Goal: Information Seeking & Learning: Learn about a topic

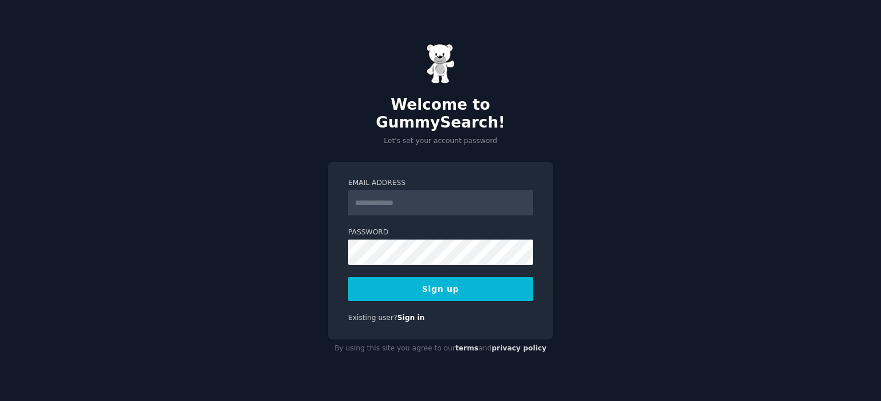
click at [446, 195] on input "Email Address" at bounding box center [440, 202] width 185 height 25
type input "**********"
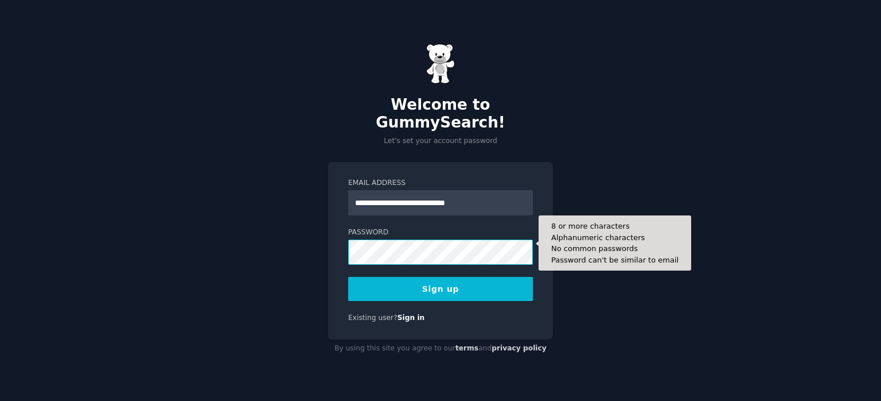
click at [348, 277] on button "Sign up" at bounding box center [440, 289] width 185 height 24
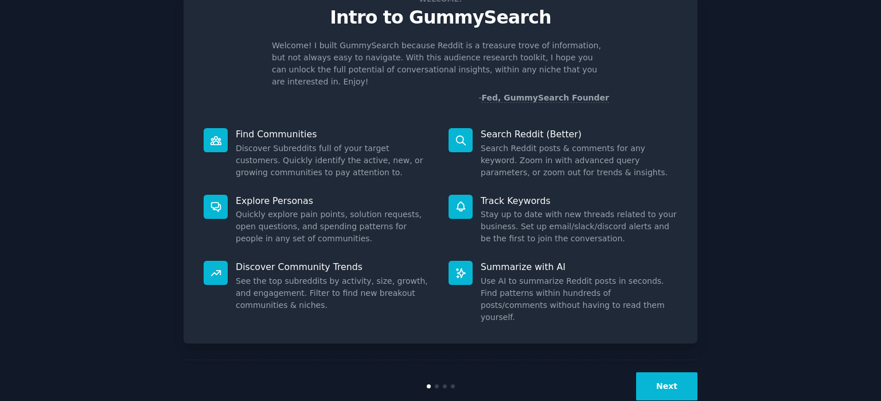
scroll to position [48, 0]
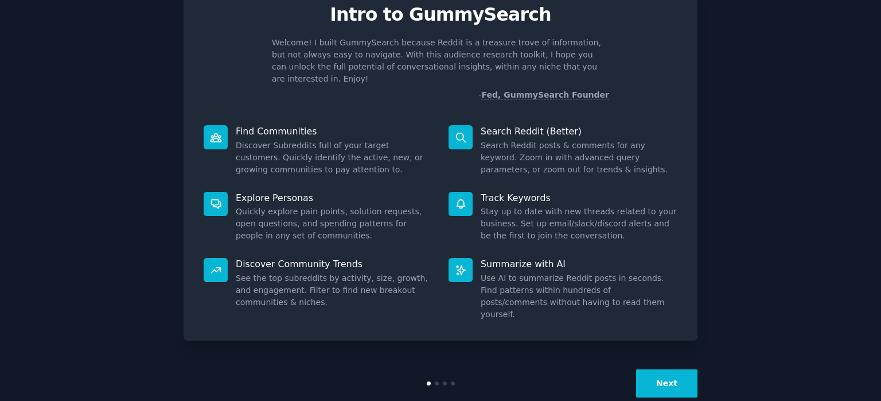
click at [687, 369] on button "Next" at bounding box center [666, 383] width 61 height 28
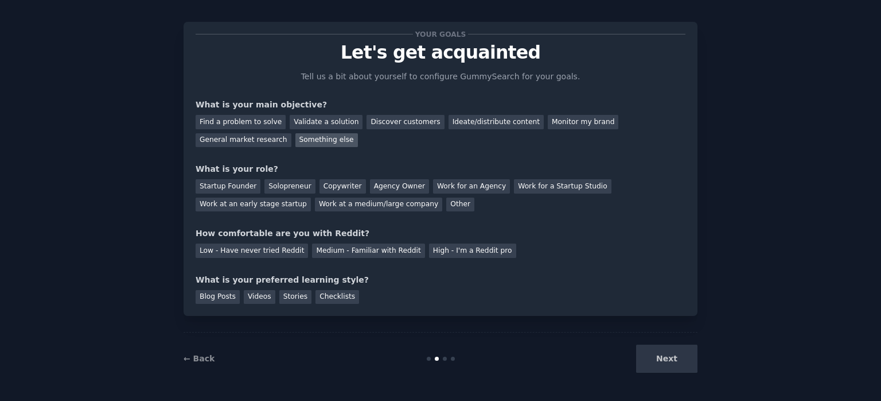
click at [319, 142] on div "Something else" at bounding box center [327, 140] width 63 height 14
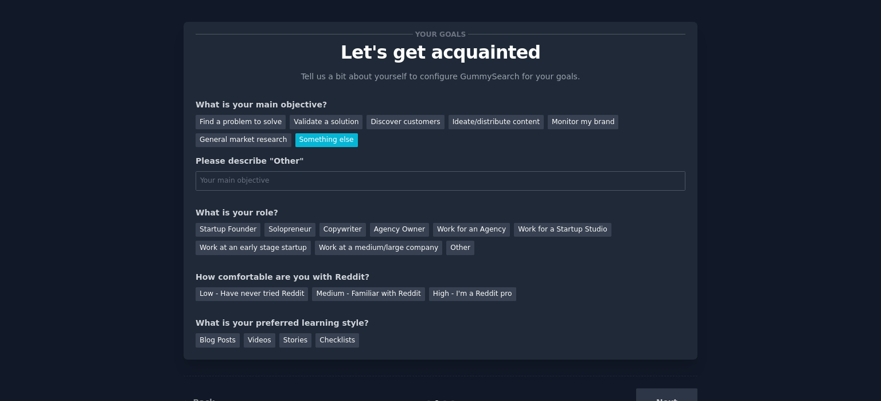
scroll to position [48, 0]
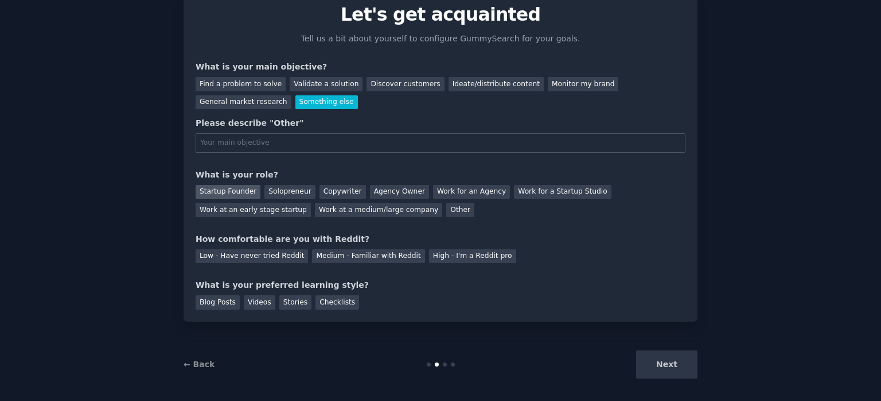
click at [232, 195] on div "Startup Founder" at bounding box center [228, 192] width 65 height 14
click at [276, 254] on div "Low - Have never tried Reddit" at bounding box center [252, 256] width 112 height 14
click at [255, 299] on div "Videos" at bounding box center [260, 302] width 32 height 14
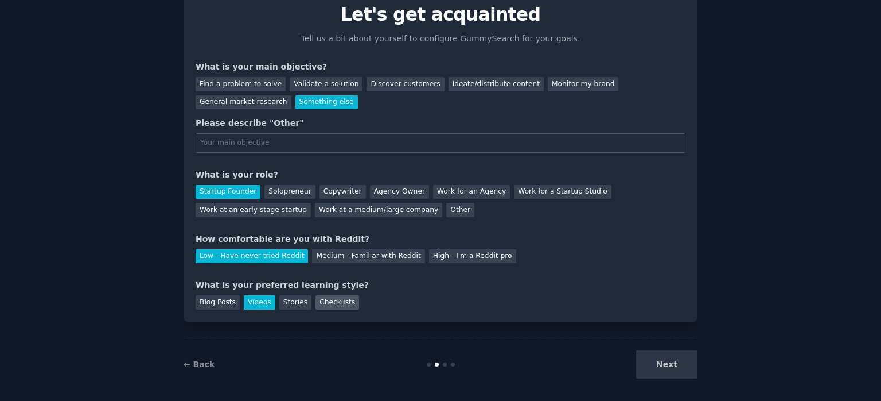
click at [329, 296] on div "Checklists" at bounding box center [338, 302] width 44 height 14
click at [262, 305] on div "Videos" at bounding box center [260, 302] width 32 height 14
click at [315, 144] on input "text" at bounding box center [441, 143] width 490 height 20
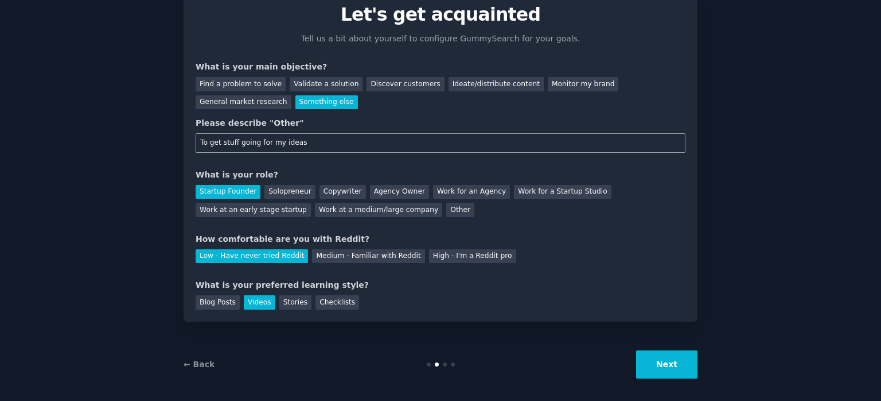
type input "To get stuff going for my ideas"
click at [678, 360] on button "Next" at bounding box center [666, 364] width 61 height 28
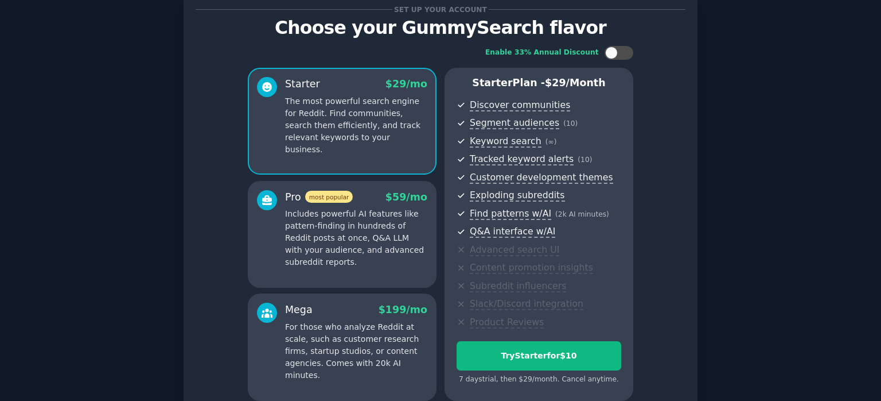
scroll to position [75, 0]
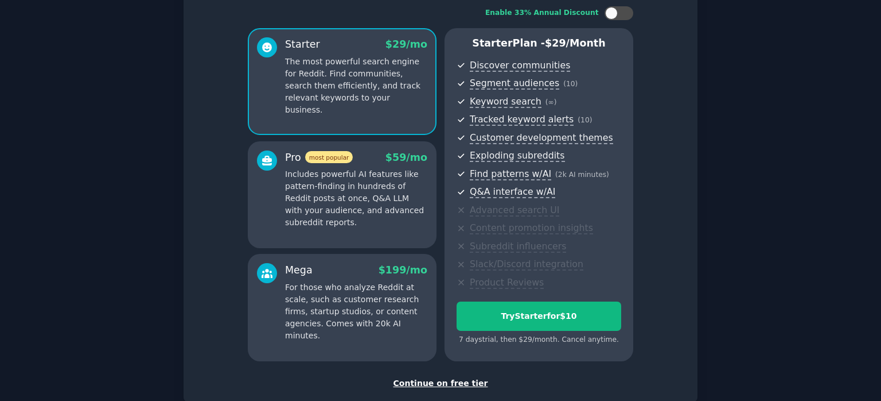
click at [425, 384] on div "Continue on free tier" at bounding box center [441, 383] width 490 height 12
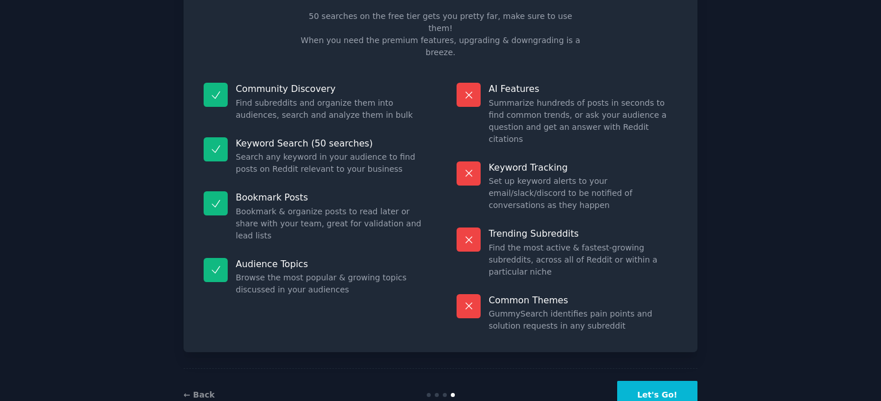
click at [654, 380] on button "Let's Go!" at bounding box center [657, 394] width 80 height 28
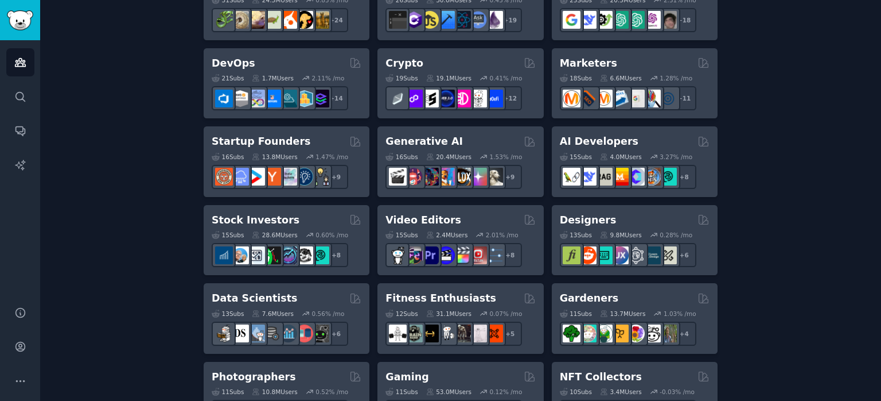
scroll to position [138, 0]
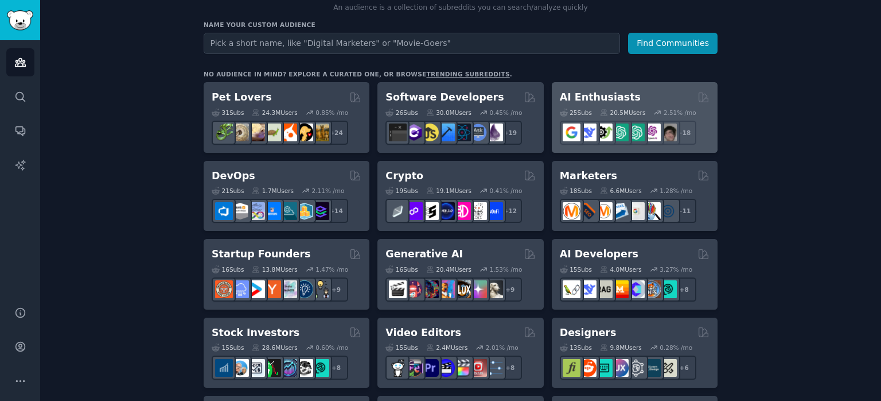
click at [611, 88] on div "AI Enthusiasts 25 Sub s 20.5M Users 2.51 % /mo r/cursor, r/Bard, r/perplexity_a…" at bounding box center [635, 117] width 166 height 71
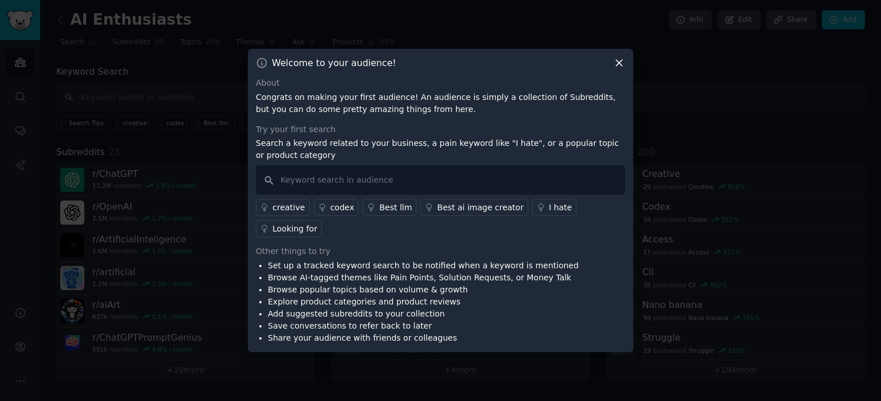
click at [616, 67] on icon at bounding box center [619, 63] width 12 height 12
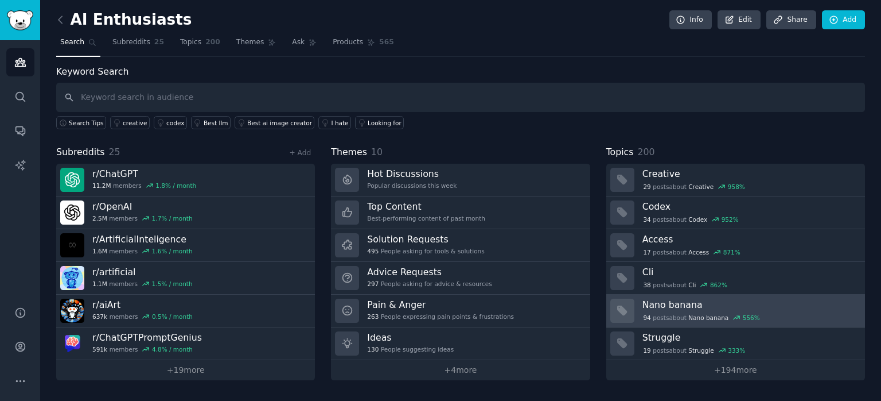
click at [702, 305] on h3 "Nano banana" at bounding box center [750, 304] width 215 height 12
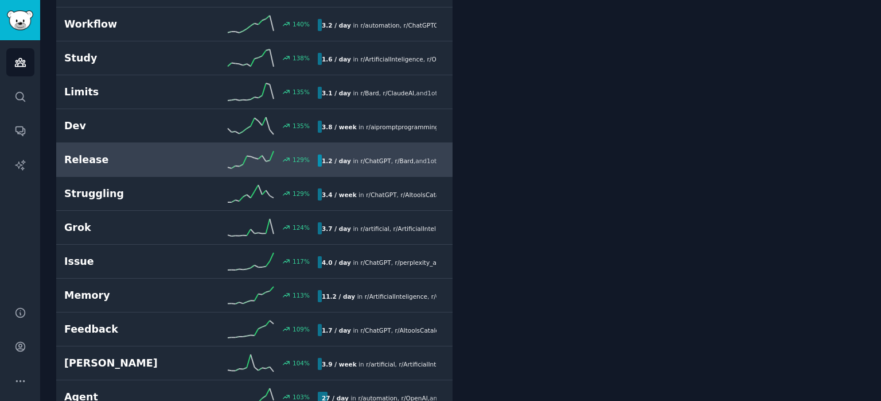
scroll to position [689, 0]
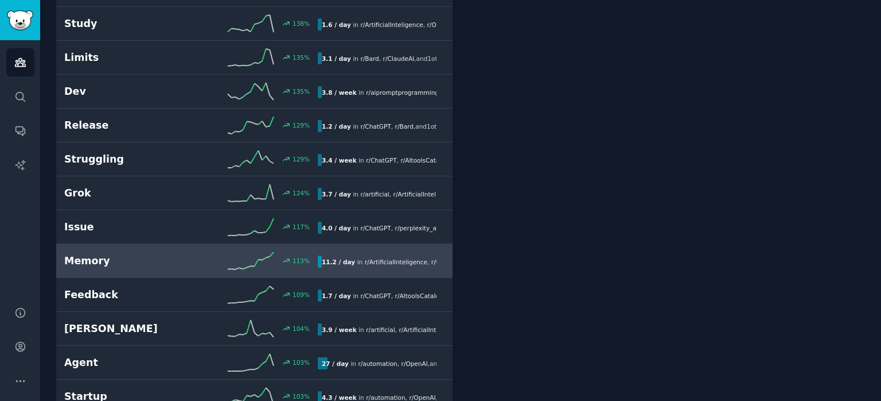
click at [208, 260] on div "113 %" at bounding box center [254, 260] width 127 height 17
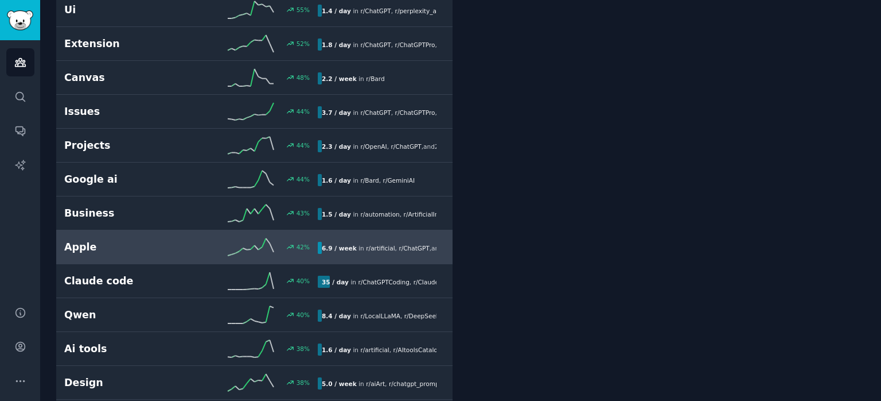
drag, startPoint x: 485, startPoint y: 289, endPoint x: 435, endPoint y: 246, distance: 65.5
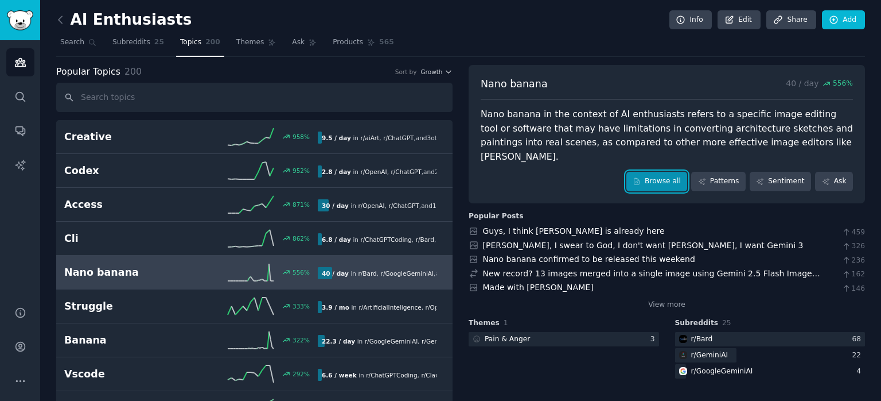
click at [652, 172] on link "Browse all" at bounding box center [657, 182] width 61 height 20
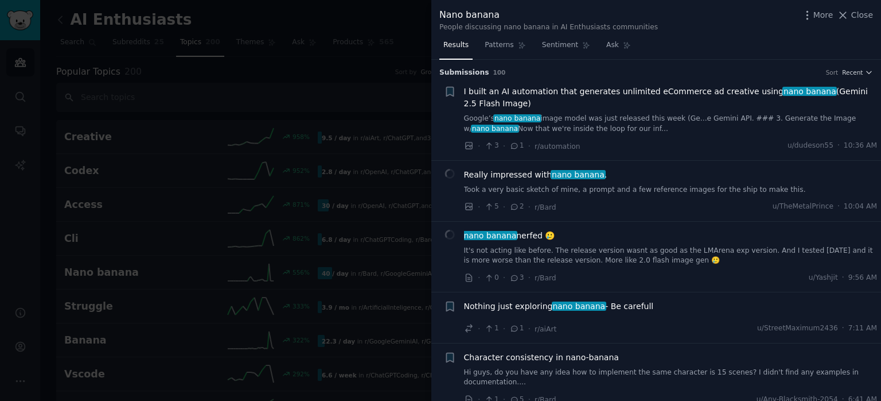
click at [607, 133] on link "Google’s nano banana image model was just released this week (Ge...e Gemini API…" at bounding box center [671, 124] width 414 height 20
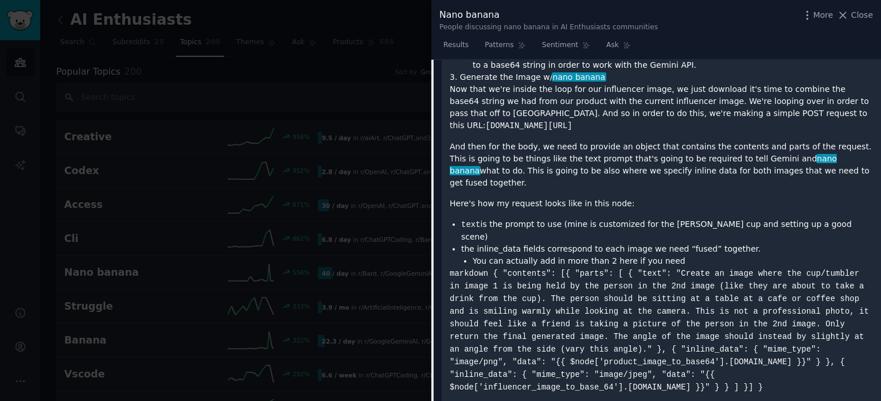
scroll to position [706, 0]
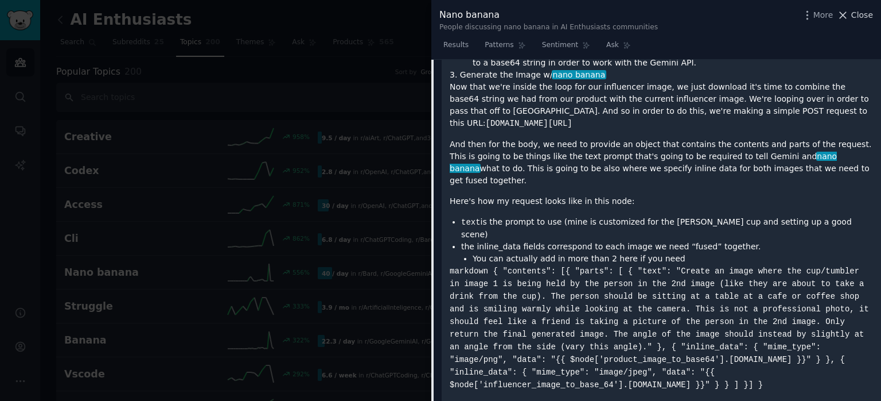
click at [849, 18] on icon at bounding box center [843, 15] width 12 height 12
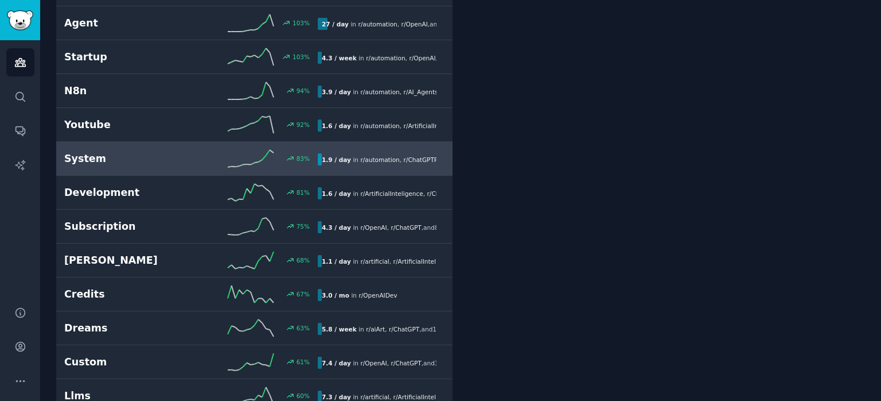
scroll to position [1033, 0]
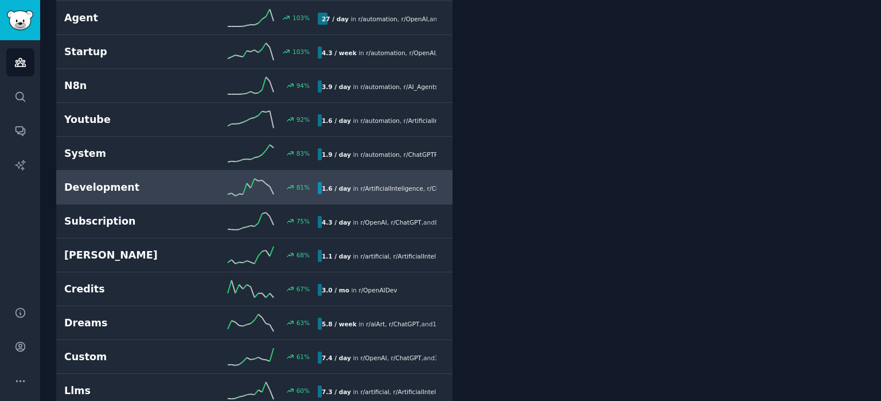
click at [156, 181] on h2 "Development" at bounding box center [127, 187] width 127 height 14
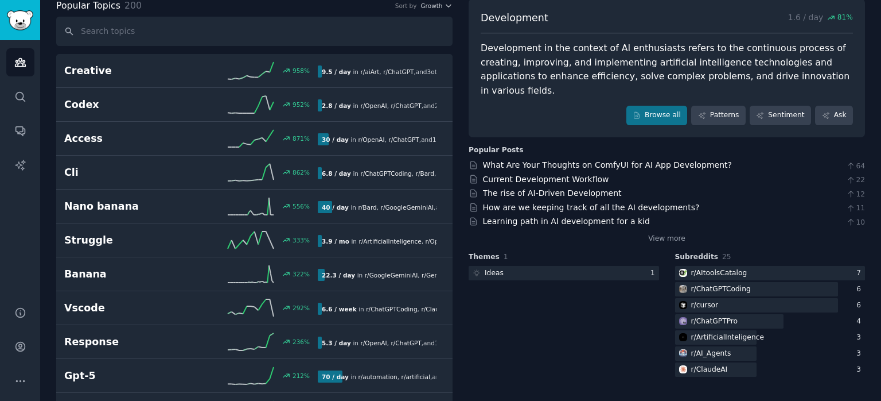
scroll to position [69, 0]
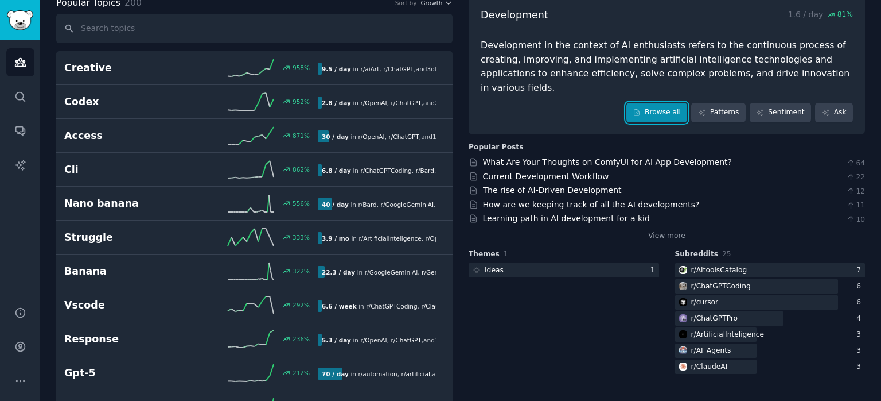
click at [644, 108] on link "Browse all" at bounding box center [657, 113] width 61 height 20
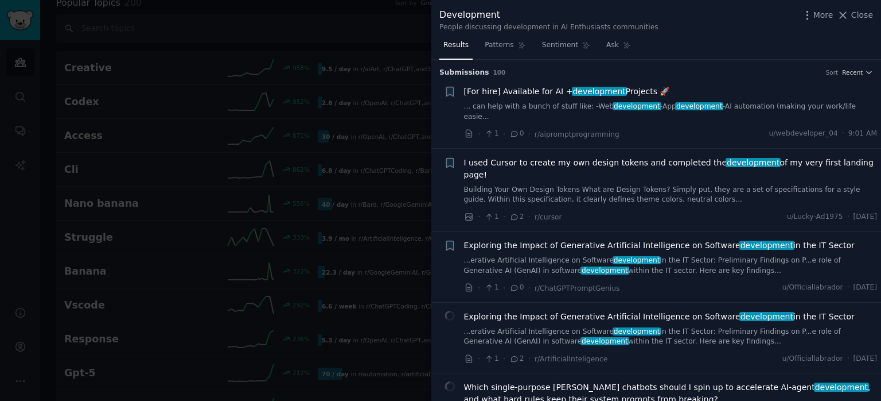
click at [568, 107] on link "... can help with a bunch of stuff like: -Web development -App development -AI …" at bounding box center [671, 112] width 414 height 20
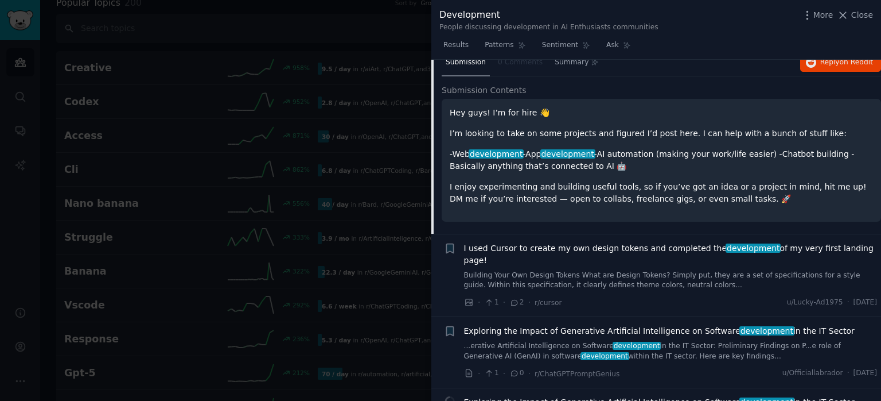
scroll to position [156, 0]
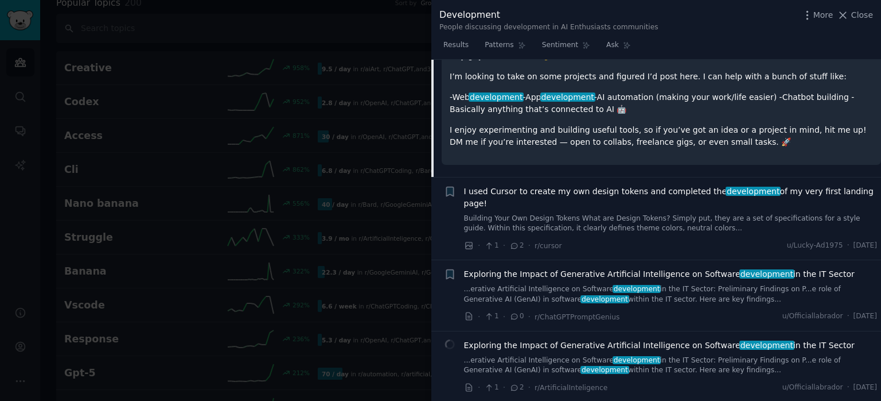
click at [575, 185] on span "I used Cursor to create my own design tokens and completed the development of m…" at bounding box center [671, 197] width 414 height 24
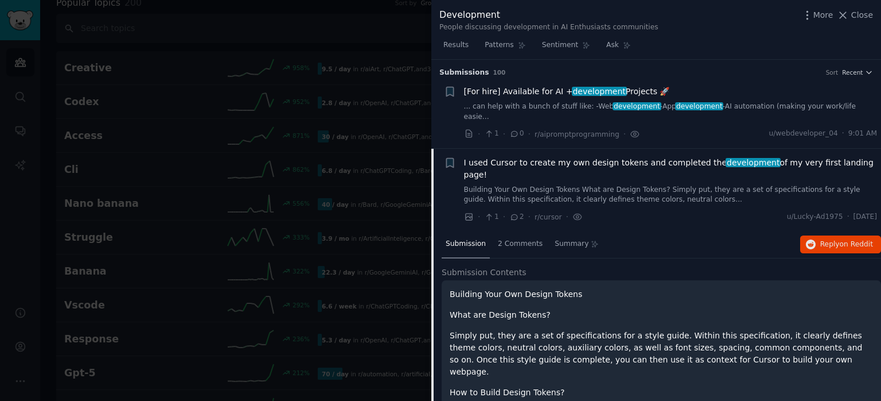
click at [778, 105] on link "... can help with a bunch of stuff like: -Web development -App development -AI …" at bounding box center [671, 112] width 414 height 20
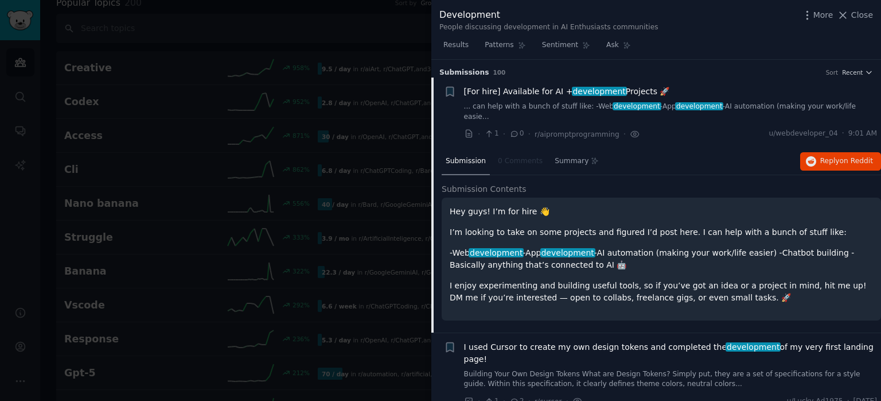
scroll to position [18, 0]
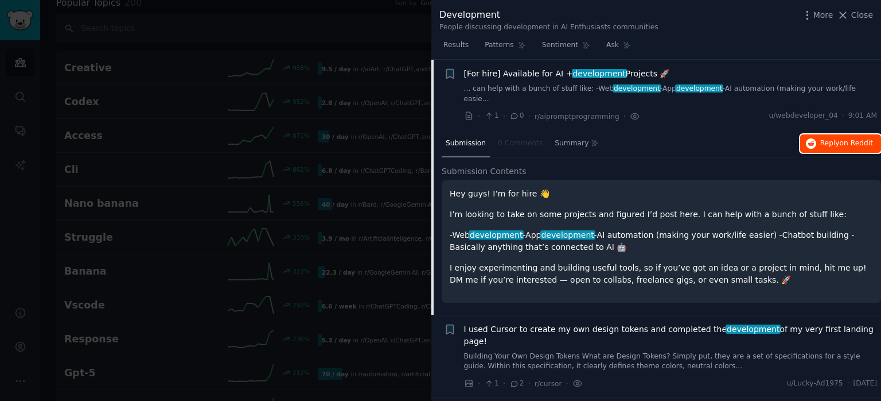
click at [829, 138] on span "Reply on Reddit" at bounding box center [847, 143] width 53 height 10
